Goal: Check status

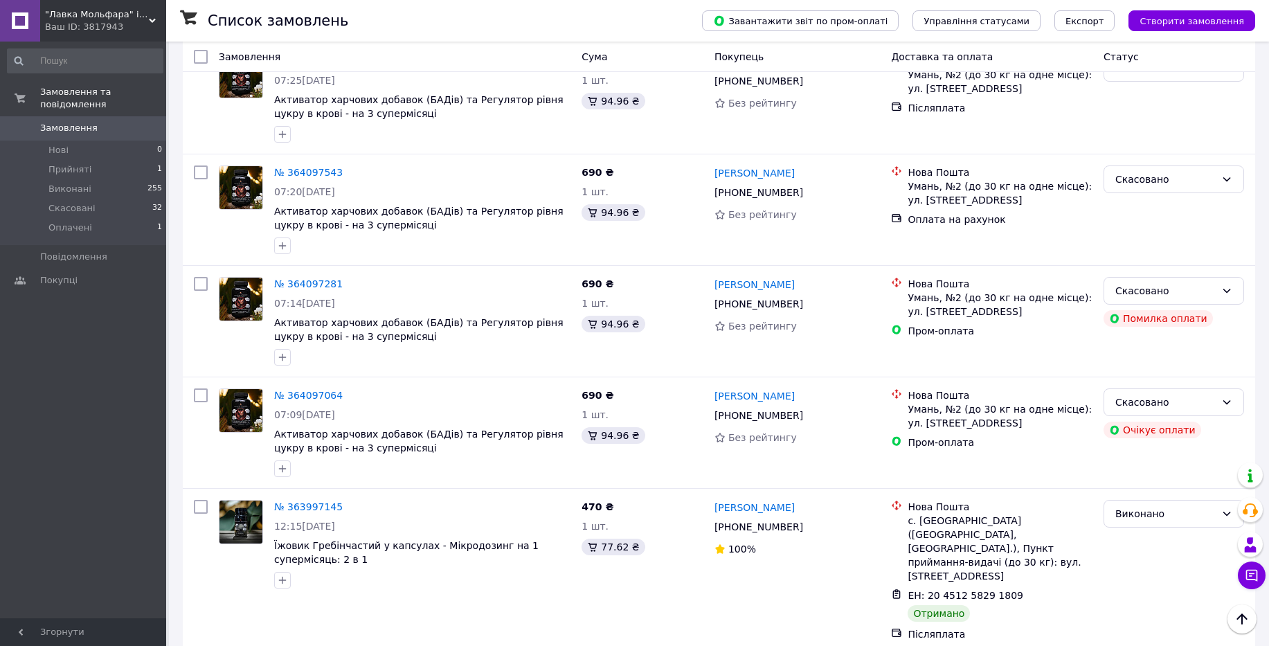
scroll to position [1549, 0]
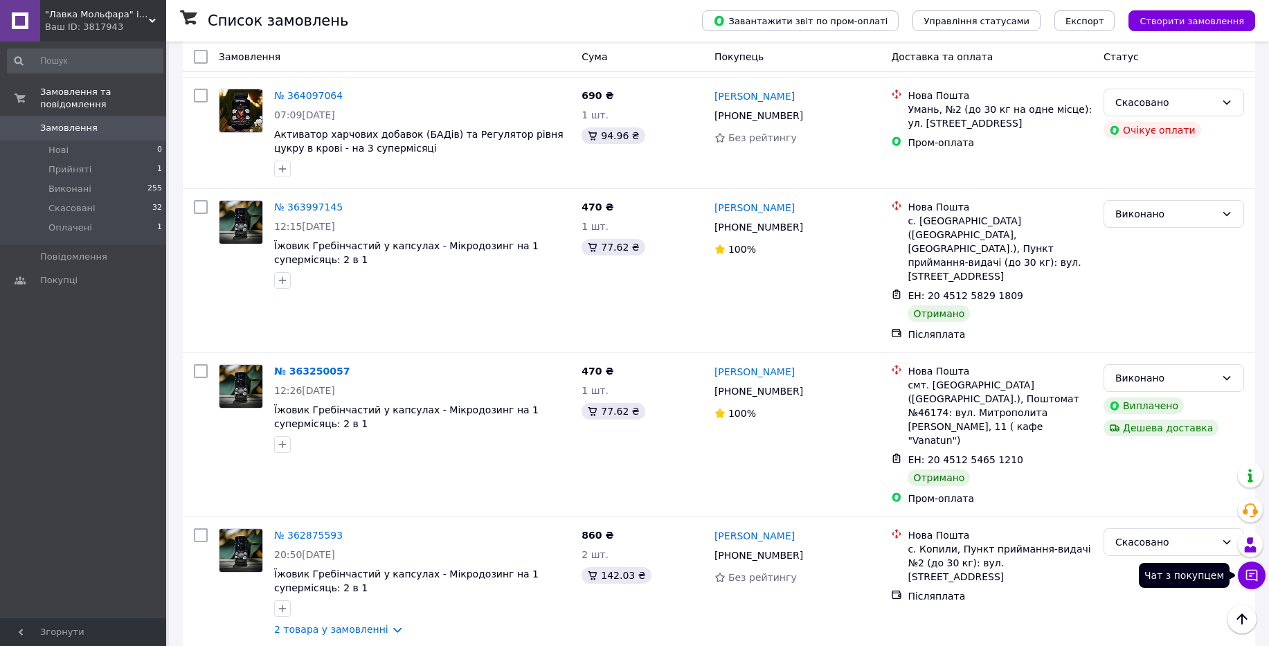
click at [1256, 574] on icon at bounding box center [1252, 576] width 14 height 14
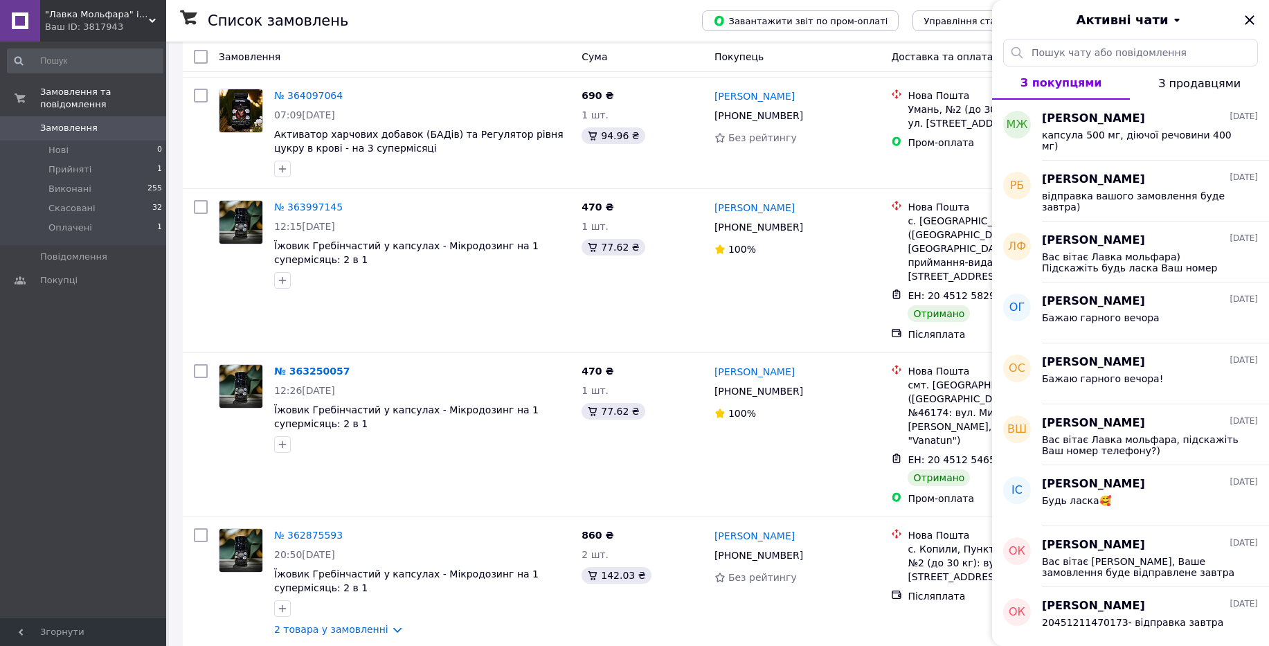
click at [1256, 574] on div "Вас вітає [PERSON_NAME], Ваше замовлення буде відправлене завтра" at bounding box center [1150, 565] width 216 height 25
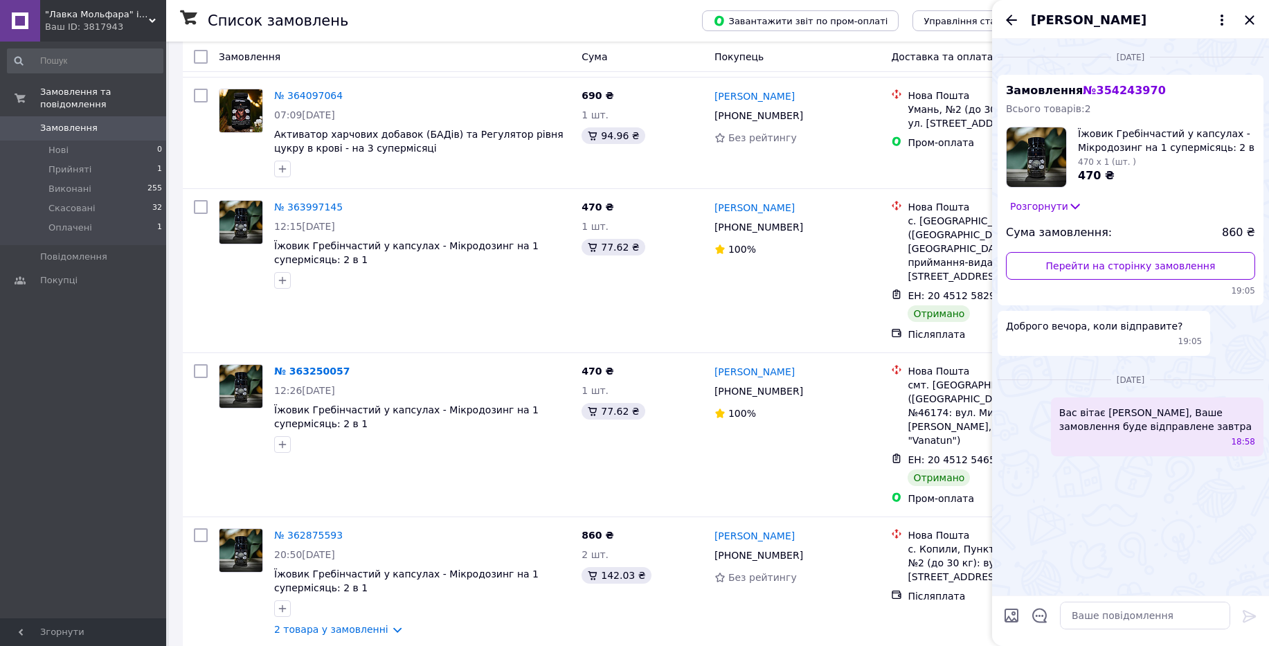
click at [1256, 574] on div "[DATE] Замовлення № 354243970 Всього товарів: 2 Їжовик Гребінчастий у капсулах …" at bounding box center [1130, 317] width 277 height 557
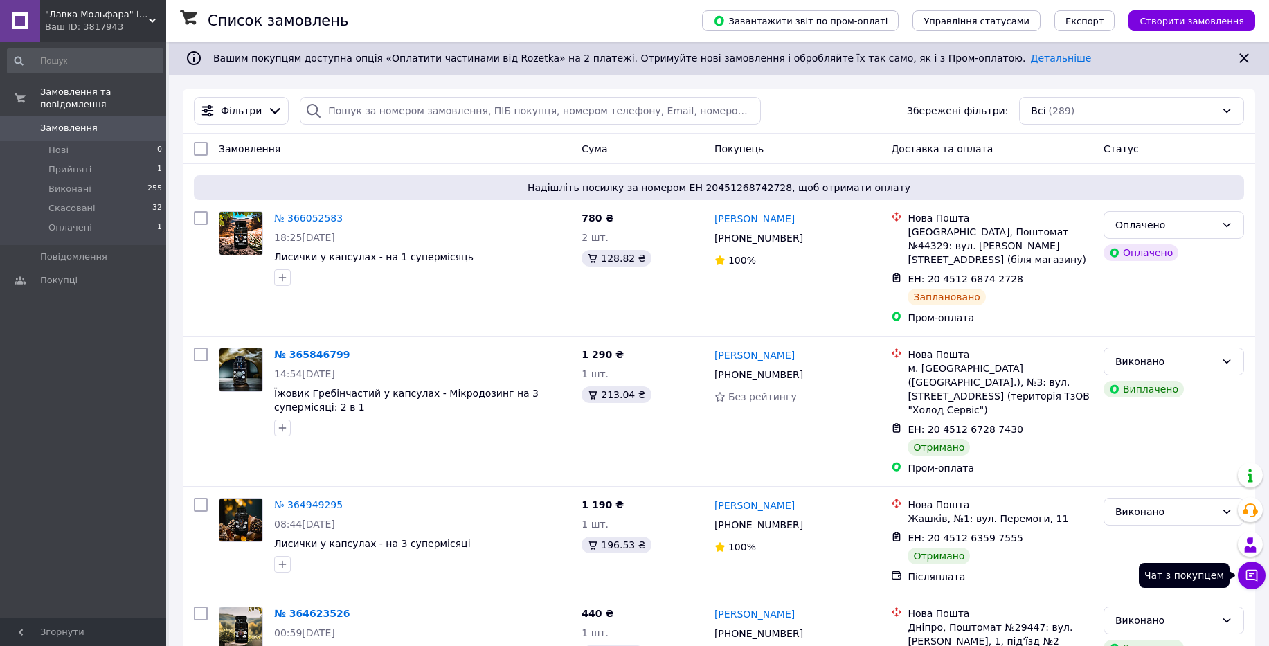
click at [1253, 575] on icon at bounding box center [1252, 576] width 14 height 14
